Goal: Transaction & Acquisition: Purchase product/service

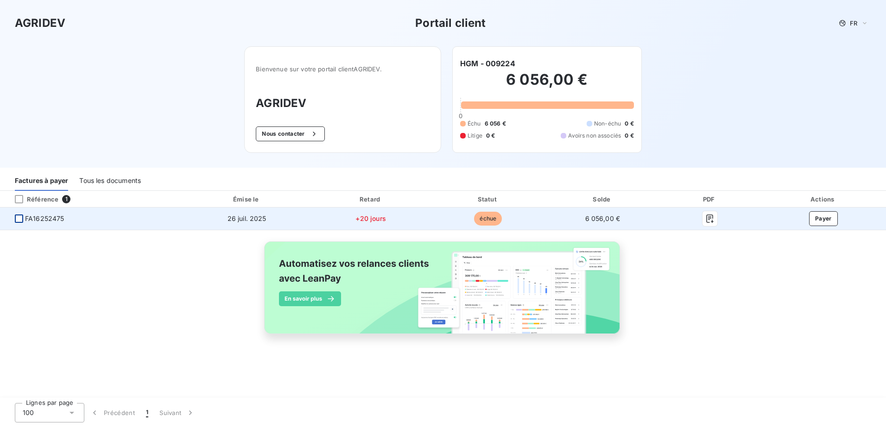
click at [19, 219] on div at bounding box center [19, 219] width 8 height 8
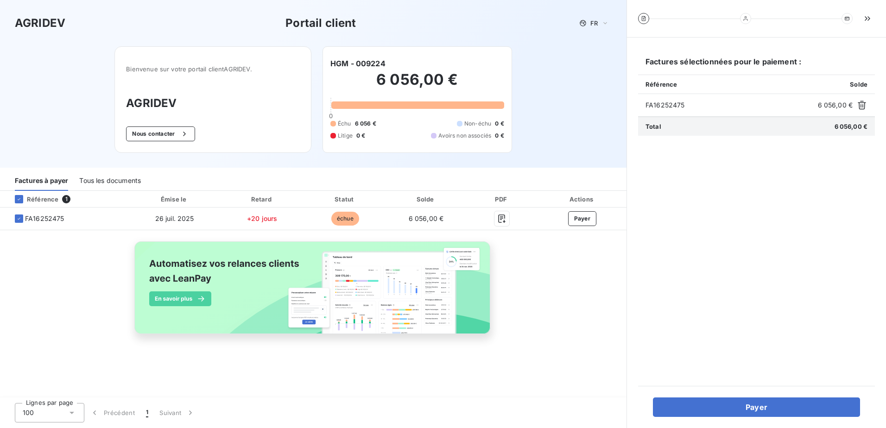
click at [111, 180] on div "Tous les documents" at bounding box center [110, 180] width 62 height 19
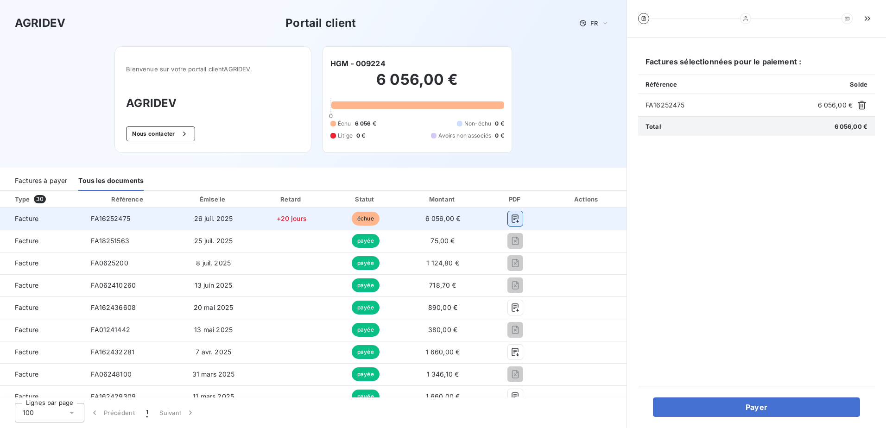
click at [511, 217] on icon "button" at bounding box center [515, 218] width 9 height 9
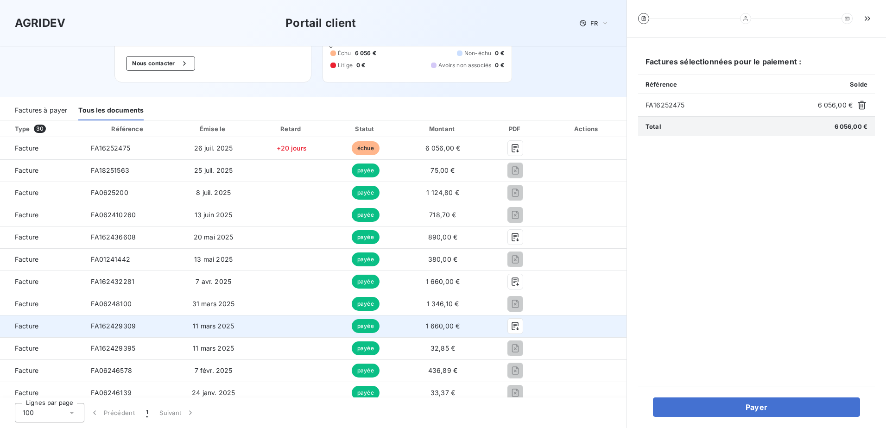
scroll to position [93, 0]
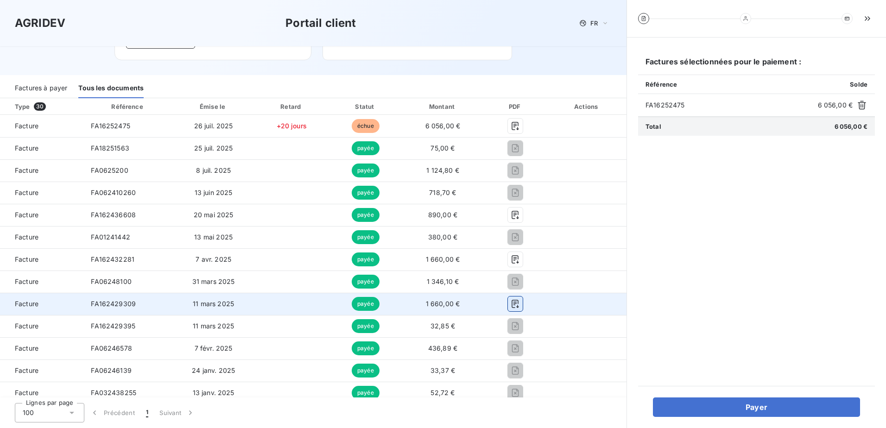
click at [512, 304] on icon "button" at bounding box center [515, 304] width 7 height 8
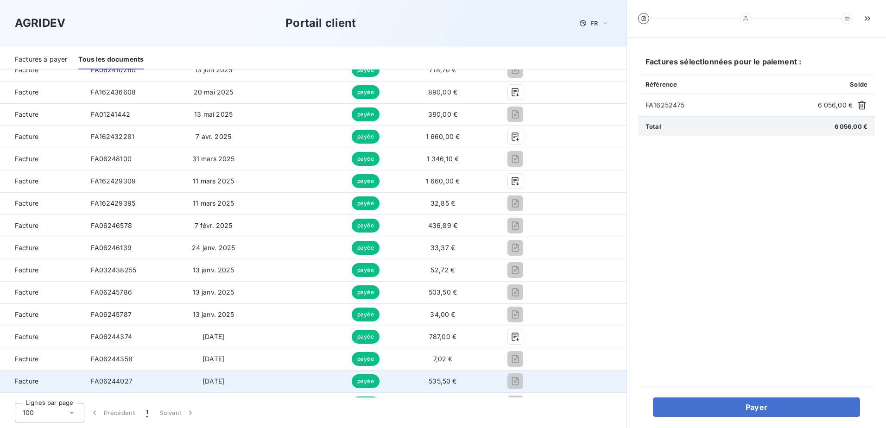
scroll to position [232, 0]
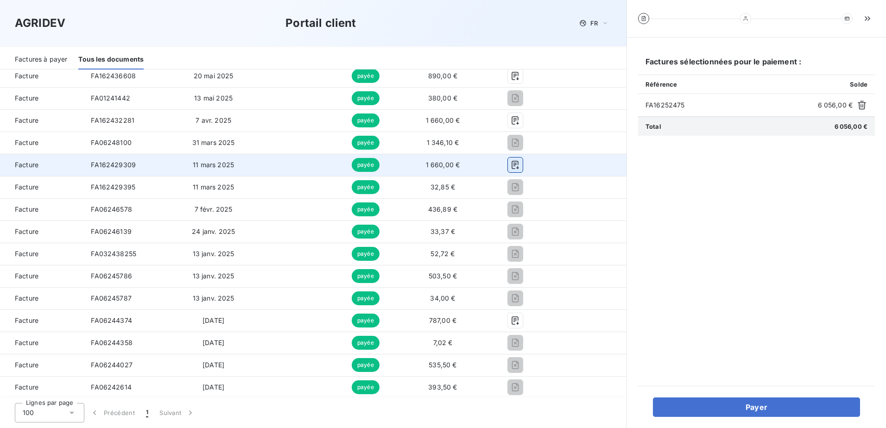
click at [511, 165] on icon "button" at bounding box center [515, 164] width 9 height 9
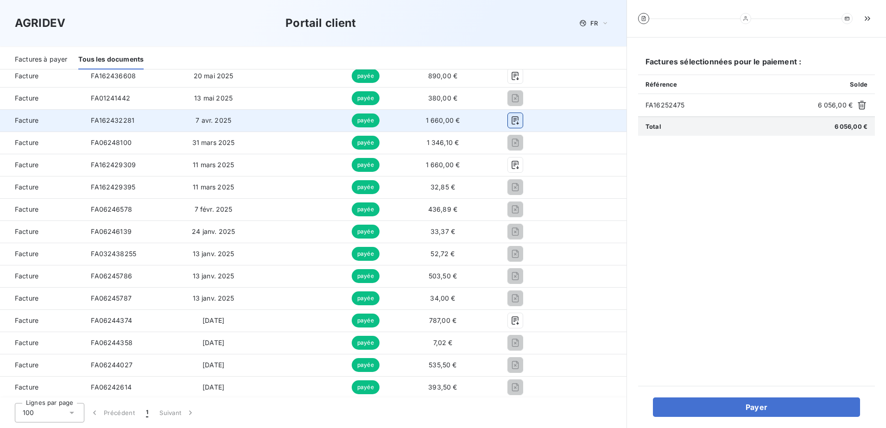
click at [512, 119] on icon "button" at bounding box center [515, 120] width 7 height 8
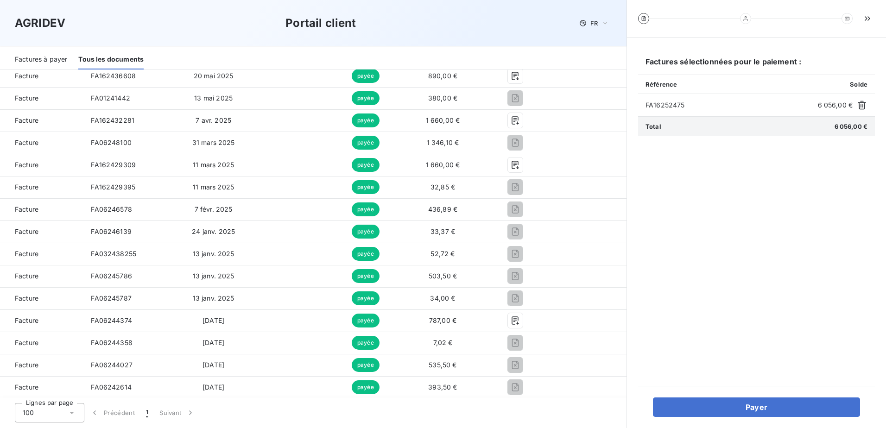
click at [758, 273] on div "Factures sélectionnées pour le paiement : Référence Solde FA16252475 6 056,00 €…" at bounding box center [756, 212] width 237 height 326
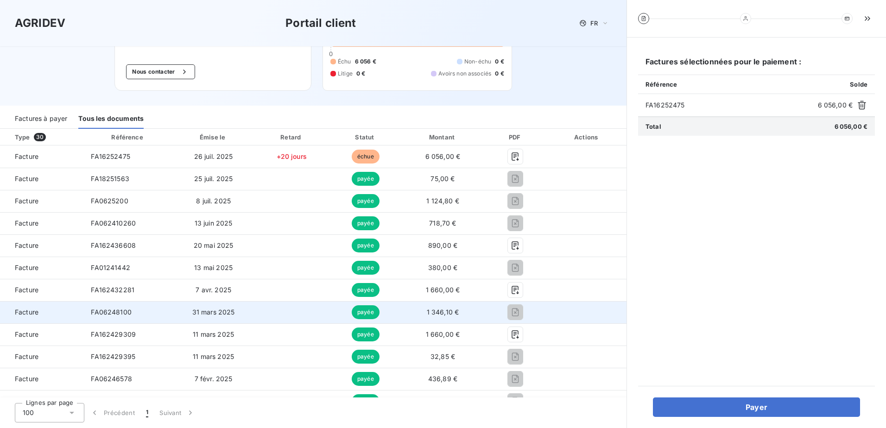
scroll to position [46, 0]
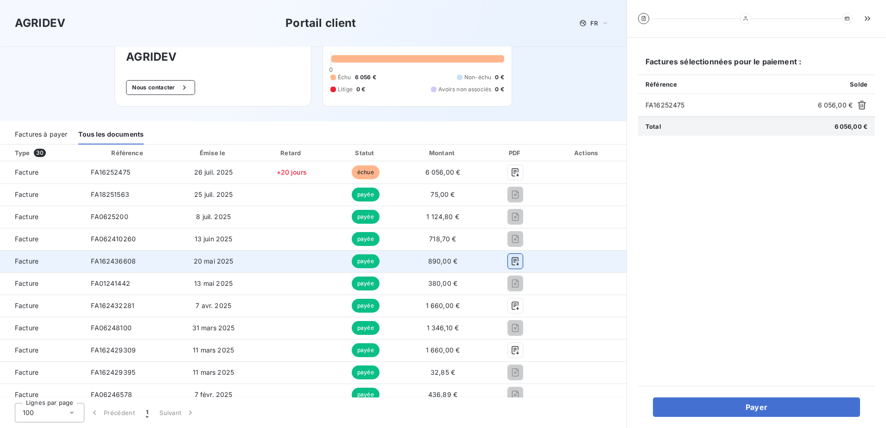
click at [511, 260] on icon "button" at bounding box center [515, 261] width 9 height 9
click at [512, 260] on icon "button" at bounding box center [515, 261] width 7 height 8
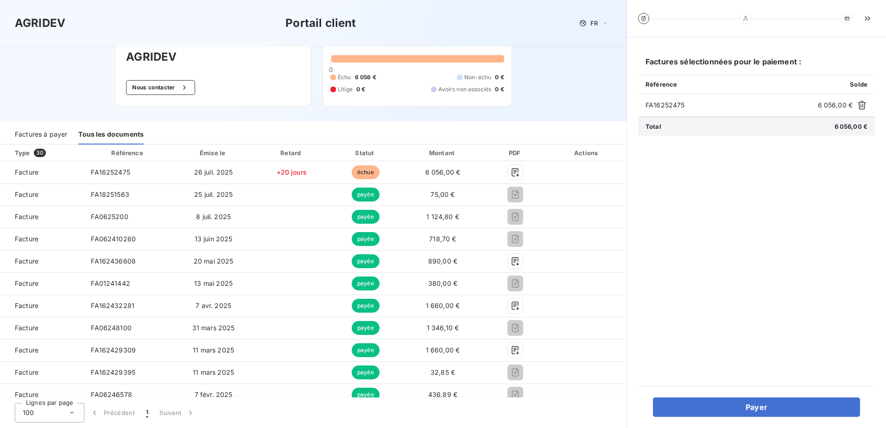
click at [757, 232] on div "Factures sélectionnées pour le paiement : Référence Solde FA16252475 6 056,00 €…" at bounding box center [756, 212] width 237 height 326
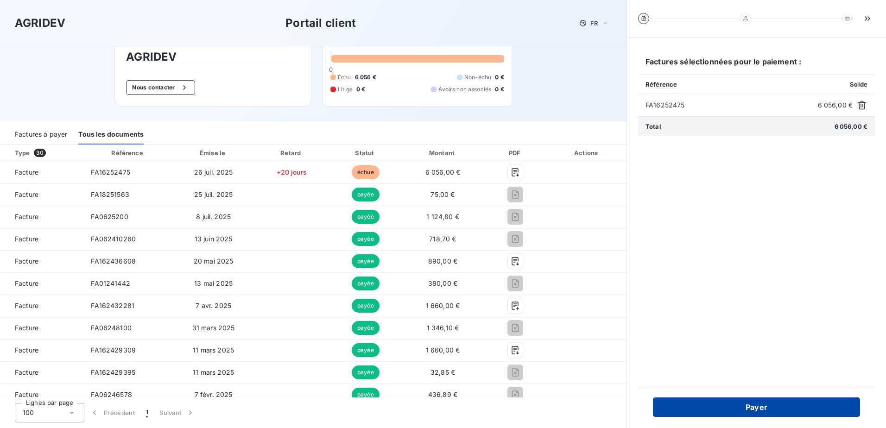
click at [765, 405] on button "Payer" at bounding box center [756, 407] width 207 height 19
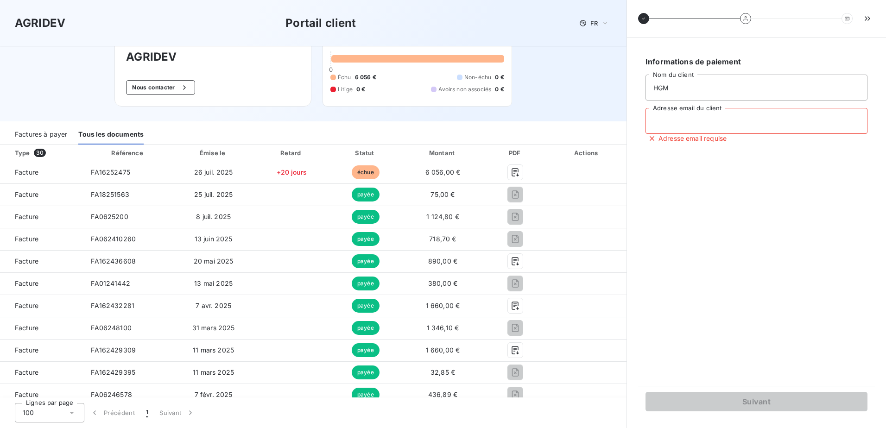
click at [661, 120] on input "Adresse email du client" at bounding box center [757, 121] width 222 height 26
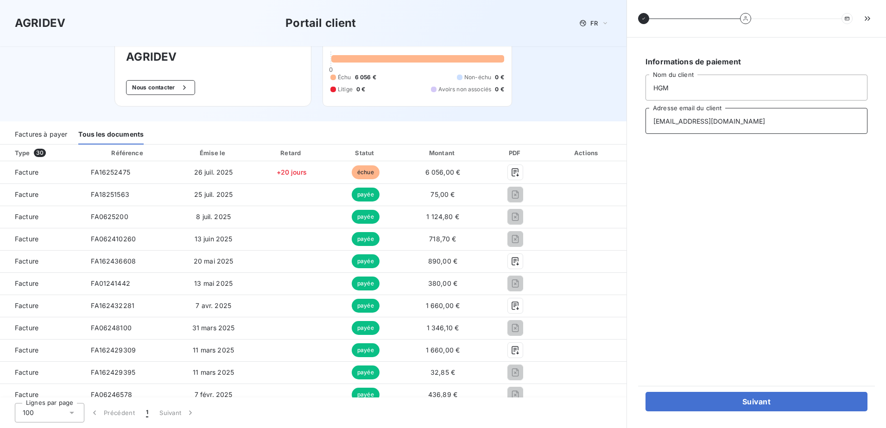
type input "guymichel.hoarau@orange.fr"
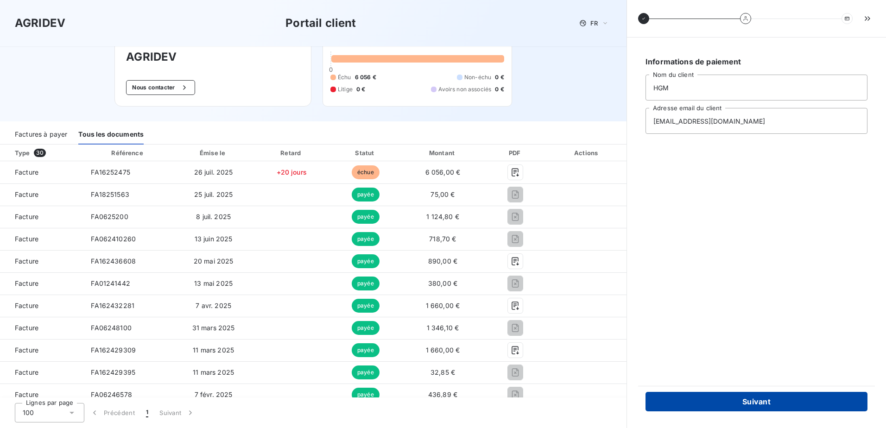
click at [753, 400] on button "Suivant" at bounding box center [757, 401] width 222 height 19
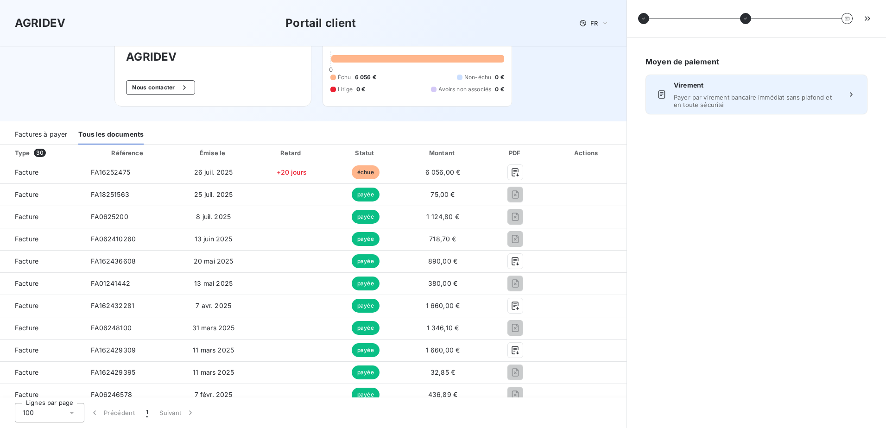
click at [702, 95] on span "Payer par virement bancaire immédiat sans plafond et en toute sécurité" at bounding box center [756, 101] width 165 height 15
